Goal: Task Accomplishment & Management: Complete application form

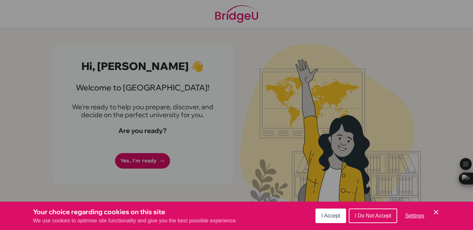
click at [334, 214] on span "I Accept" at bounding box center [330, 216] width 19 height 6
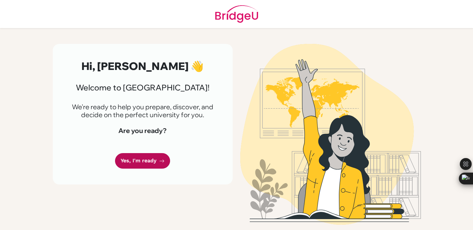
click at [154, 158] on link "Yes, I'm ready" at bounding box center [142, 160] width 55 height 15
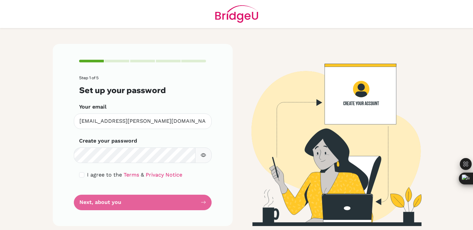
click at [80, 171] on div "I agree to the Terms & Privacy Notice" at bounding box center [142, 175] width 127 height 8
click at [79, 175] on input "checkbox" at bounding box center [81, 174] width 5 height 5
checkbox input "true"
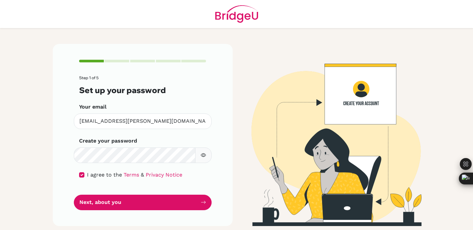
click at [201, 157] on icon "button" at bounding box center [203, 154] width 5 height 5
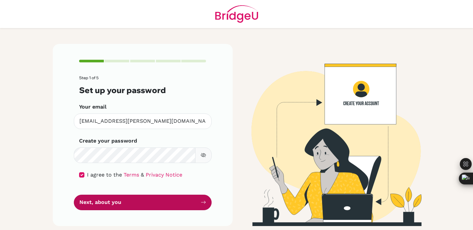
click at [132, 201] on button "Next, about you" at bounding box center [143, 201] width 138 height 15
